Goal: Transaction & Acquisition: Purchase product/service

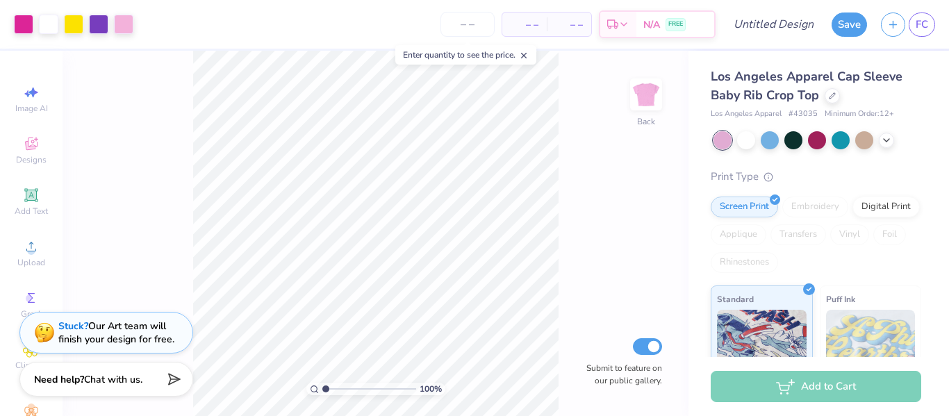
click at [529, 20] on span "– –" at bounding box center [525, 24] width 28 height 15
click at [476, 24] on input "number" at bounding box center [468, 24] width 54 height 25
click at [528, 55] on icon at bounding box center [524, 56] width 10 height 10
click at [476, 27] on input "number" at bounding box center [468, 24] width 54 height 25
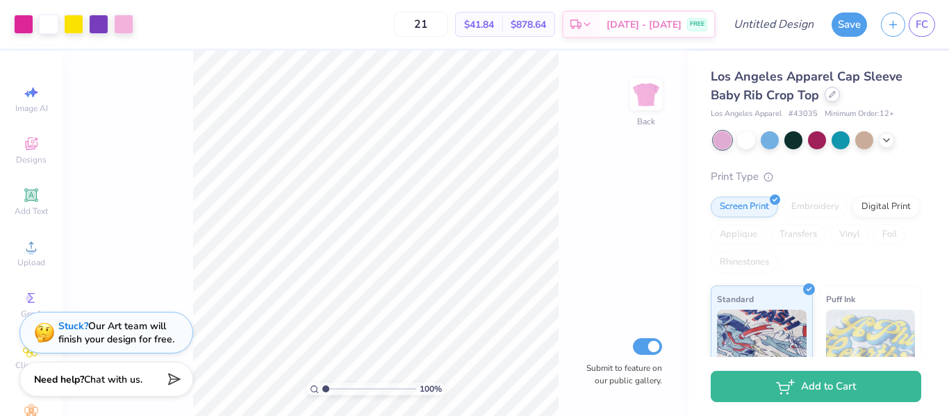
type input "21"
click at [837, 99] on div at bounding box center [832, 94] width 15 height 15
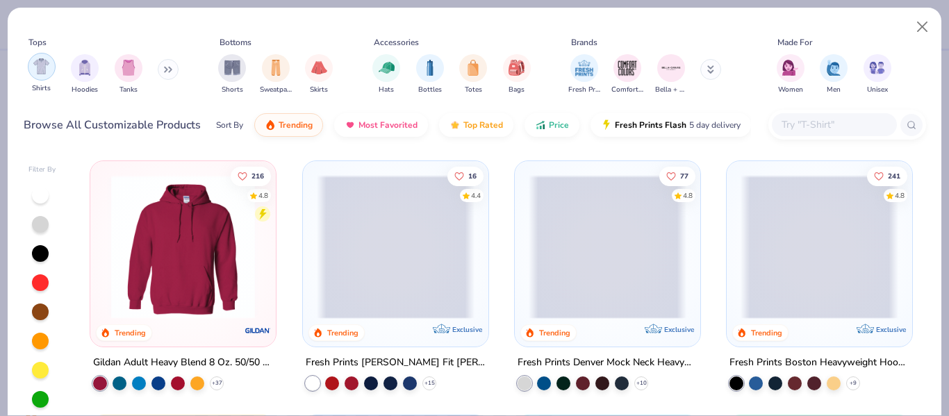
click at [39, 71] on img "filter for Shirts" at bounding box center [41, 66] width 16 height 16
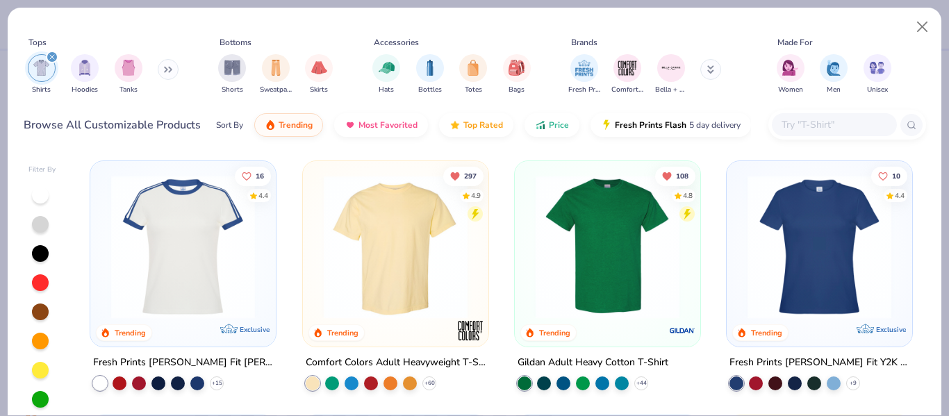
click at [605, 211] on img at bounding box center [608, 247] width 158 height 144
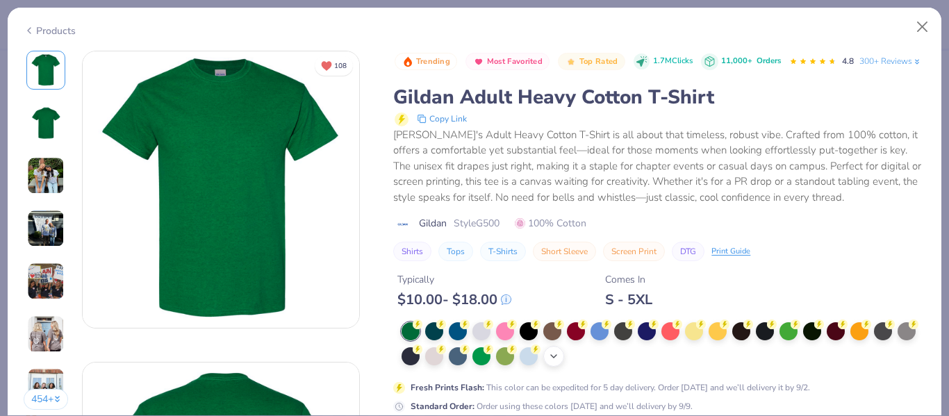
click at [559, 362] on icon at bounding box center [553, 356] width 11 height 11
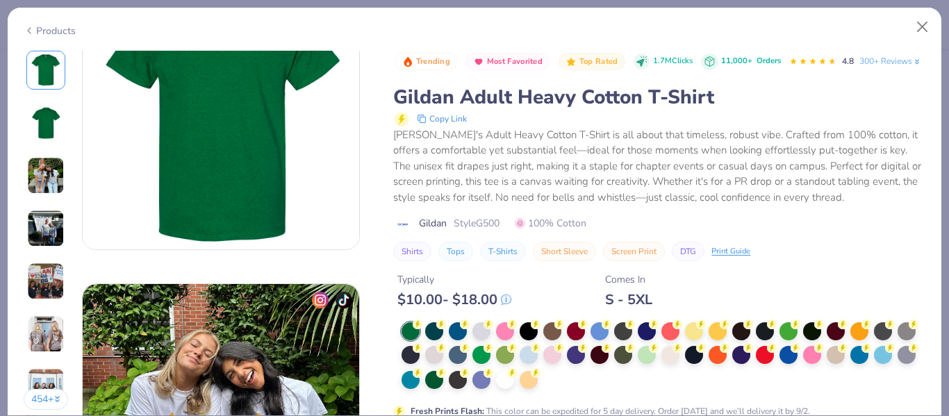
scroll to position [391, 0]
click at [680, 363] on div at bounding box center [671, 354] width 18 height 18
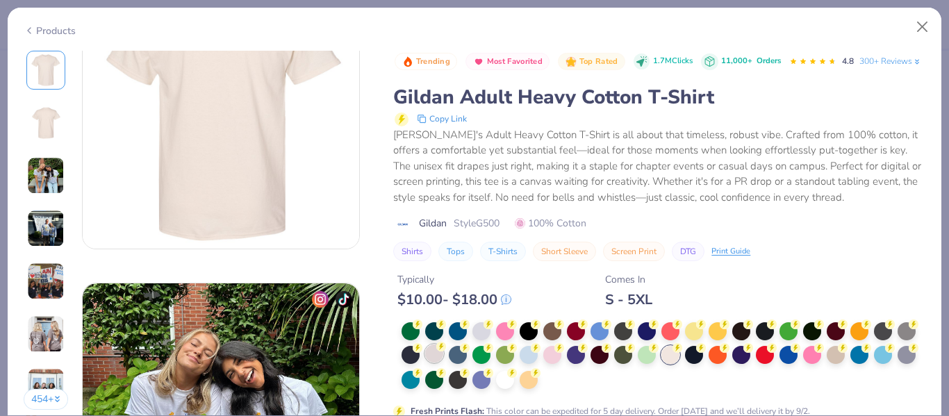
click at [443, 363] on div at bounding box center [434, 354] width 18 height 18
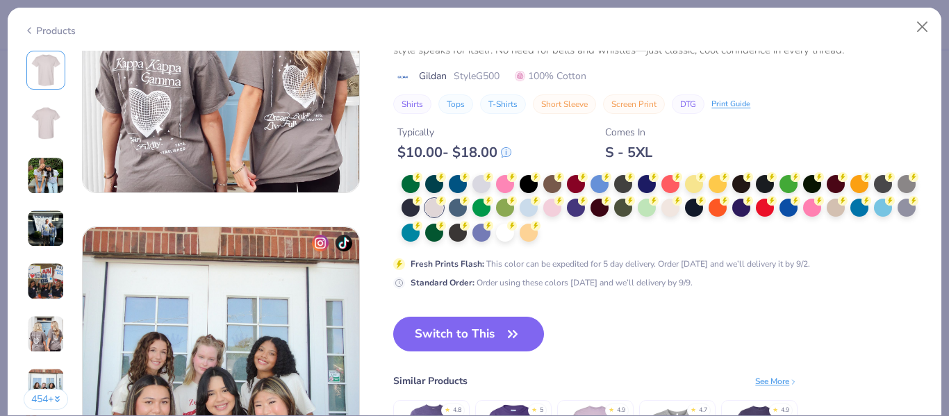
scroll to position [1703, 0]
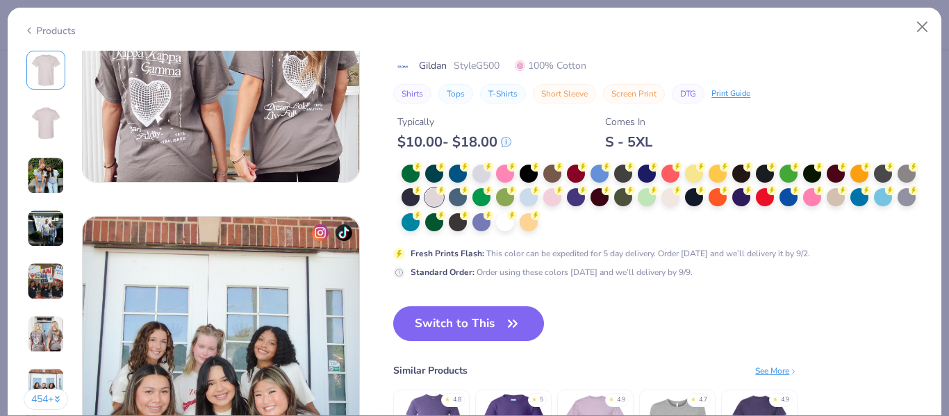
click at [550, 234] on div "Fresh Prints Flash : This color can be expedited for 5 day delivery. Order [DAT…" at bounding box center [659, 222] width 532 height 114
click at [514, 227] on div at bounding box center [505, 221] width 18 height 18
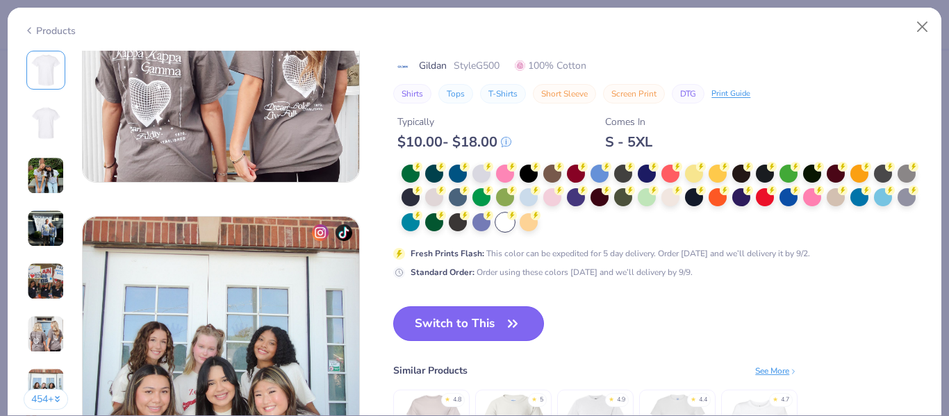
click at [523, 332] on icon "button" at bounding box center [512, 323] width 19 height 19
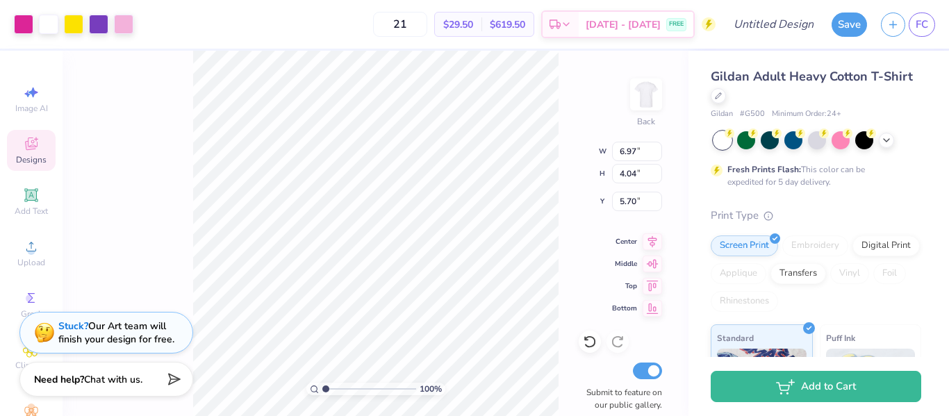
type input "5.70"
type input "9.73"
type input "5.64"
type input "4.10"
type input "12.77"
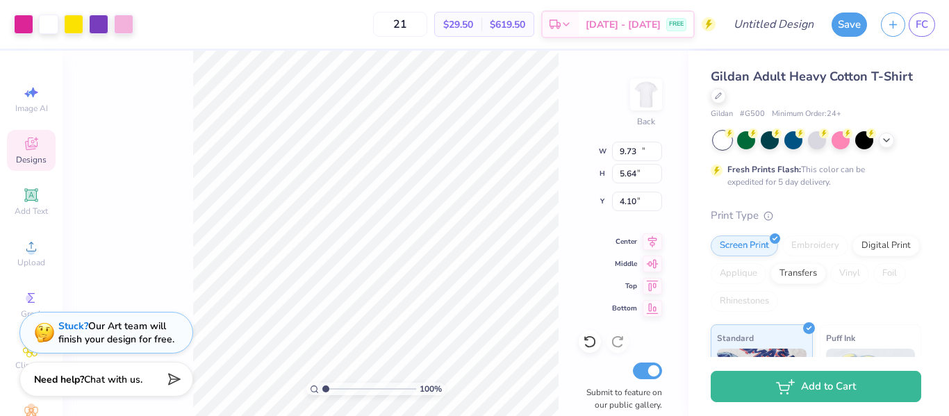
type input "7.40"
type input "3.00"
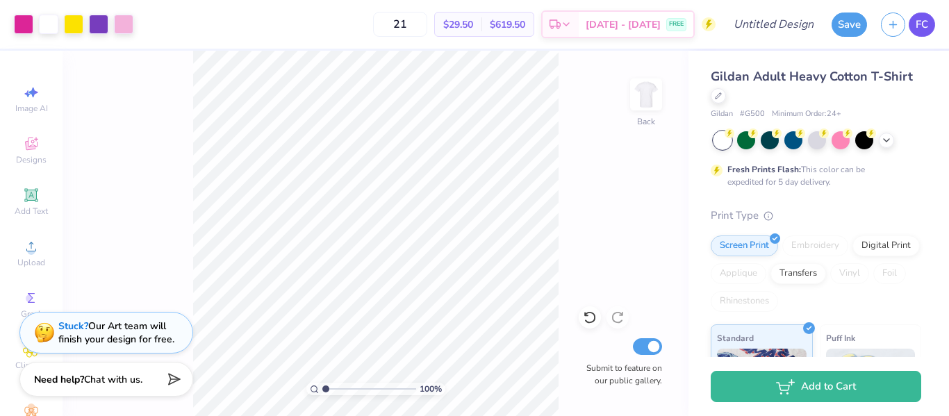
click at [919, 22] on span "FC" at bounding box center [922, 25] width 13 height 16
